Goal: Information Seeking & Learning: Check status

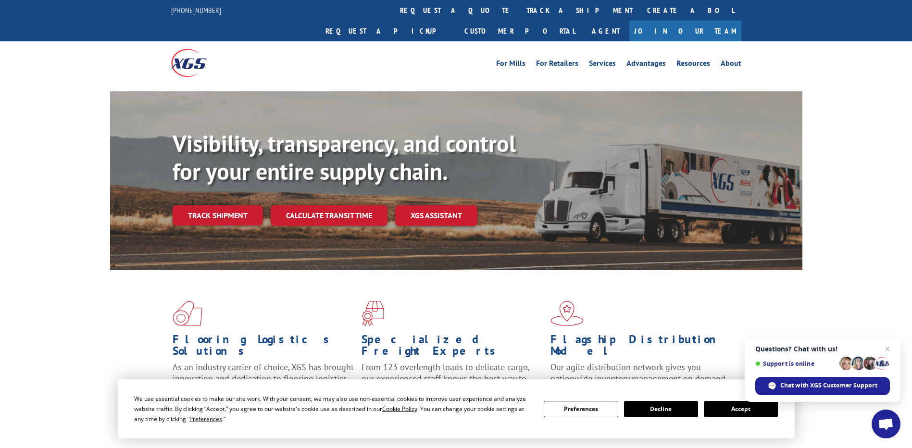
click at [519, 7] on link "track a shipment" at bounding box center [579, 10] width 121 height 21
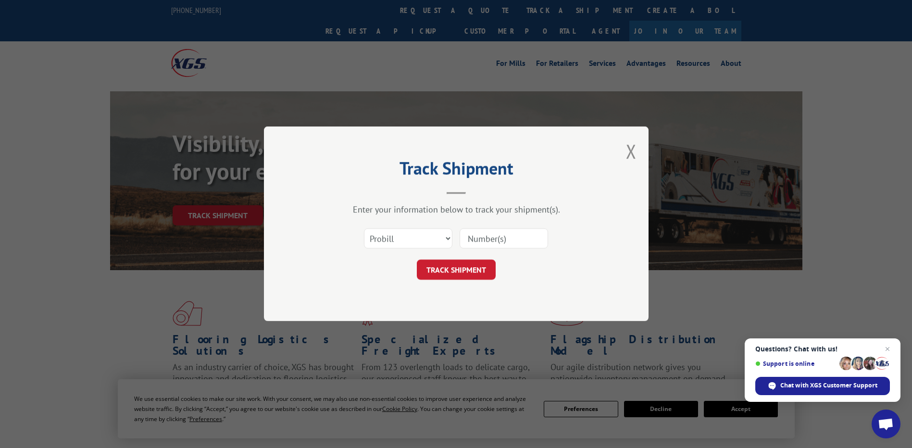
click at [501, 244] on input at bounding box center [504, 239] width 88 height 20
type input "17442913"
click button "TRACK SHIPMENT" at bounding box center [456, 270] width 79 height 20
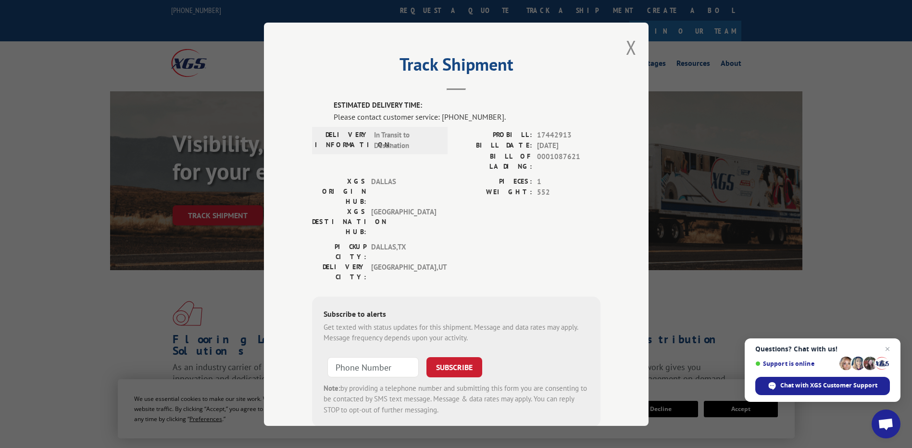
scroll to position [11, 0]
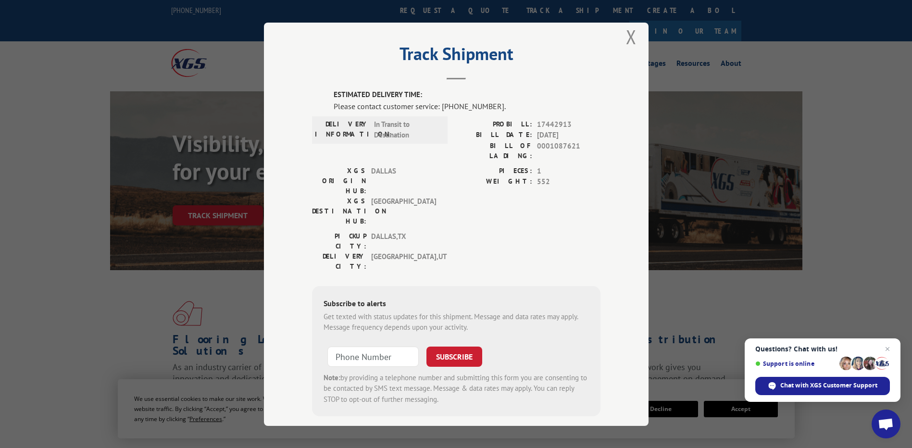
click at [628, 35] on button "Close modal" at bounding box center [631, 36] width 11 height 25
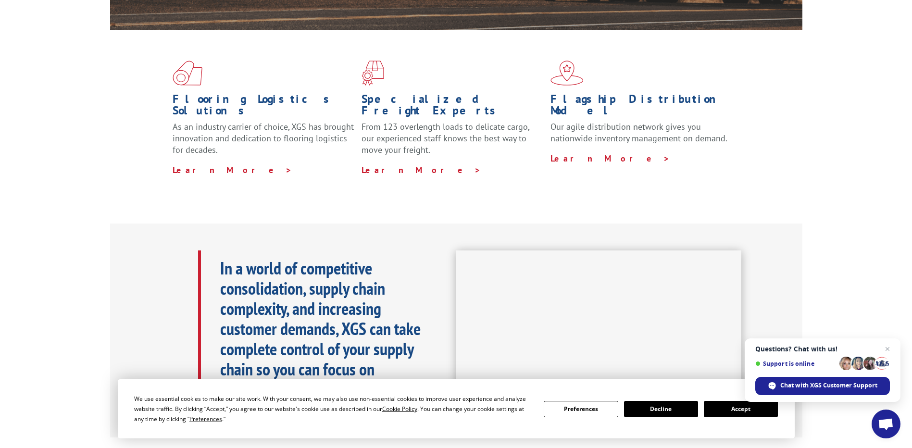
scroll to position [0, 0]
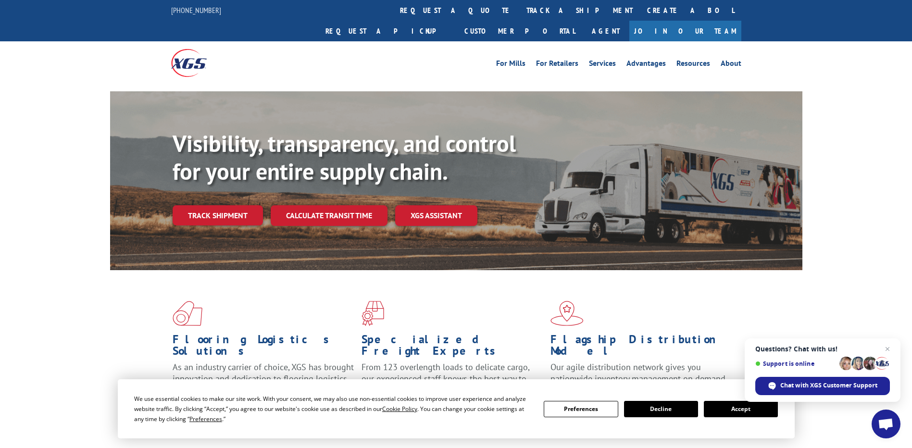
click at [519, 7] on link "track a shipment" at bounding box center [579, 10] width 121 height 21
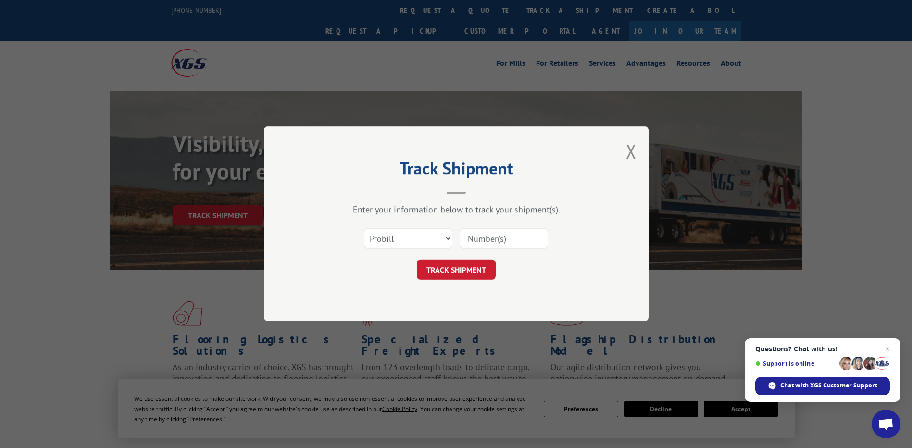
click at [480, 243] on input at bounding box center [504, 239] width 88 height 20
type input "17442913"
click button "TRACK SHIPMENT" at bounding box center [456, 270] width 79 height 20
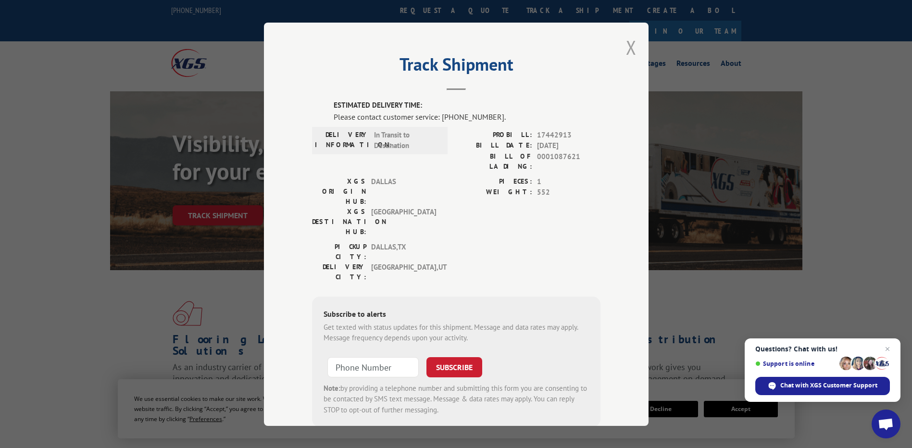
click at [630, 44] on button "Close modal" at bounding box center [631, 47] width 11 height 25
